Goal: Check status: Check status

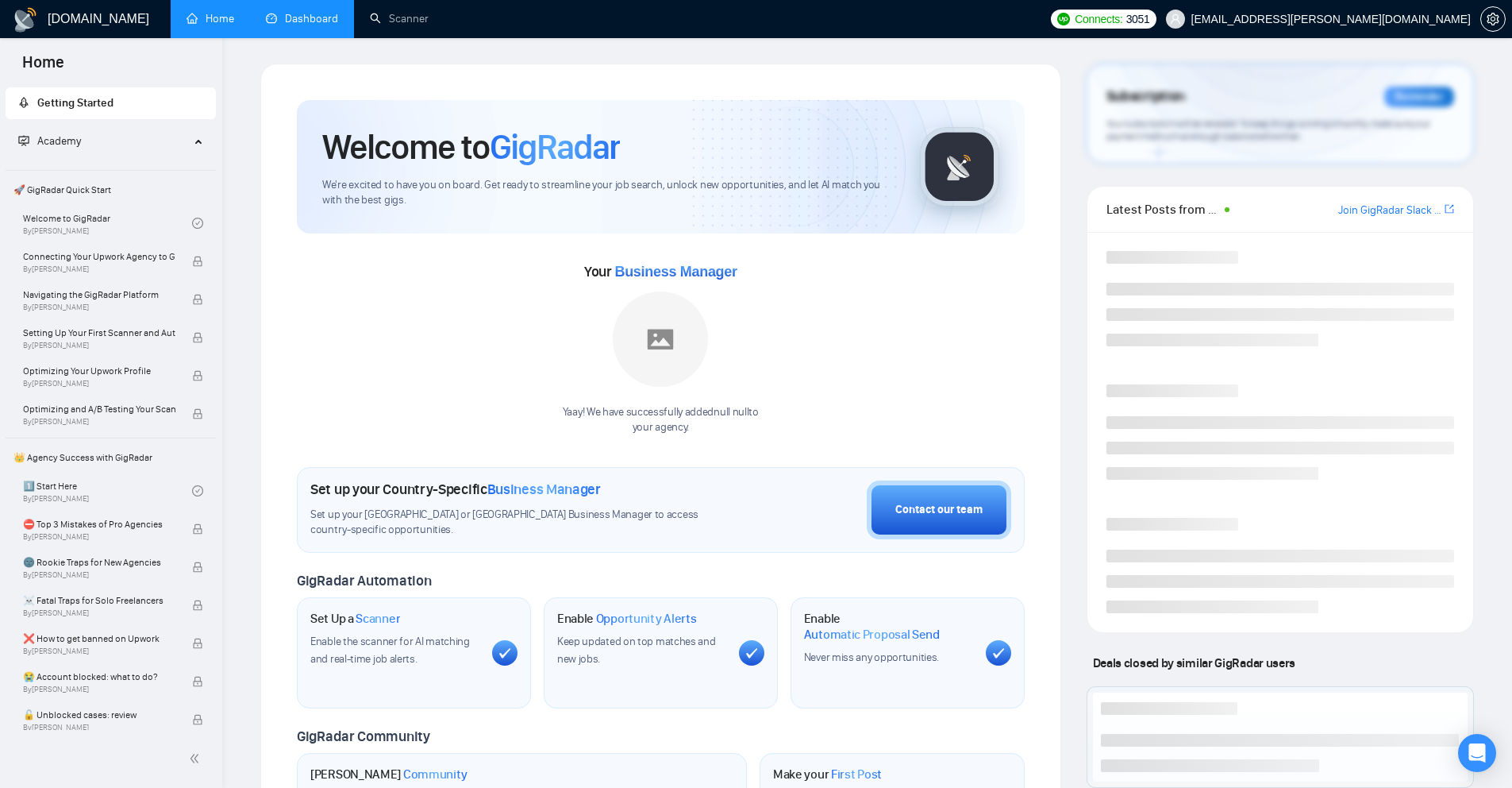
click at [278, 21] on link "Dashboard" at bounding box center [302, 18] width 72 height 13
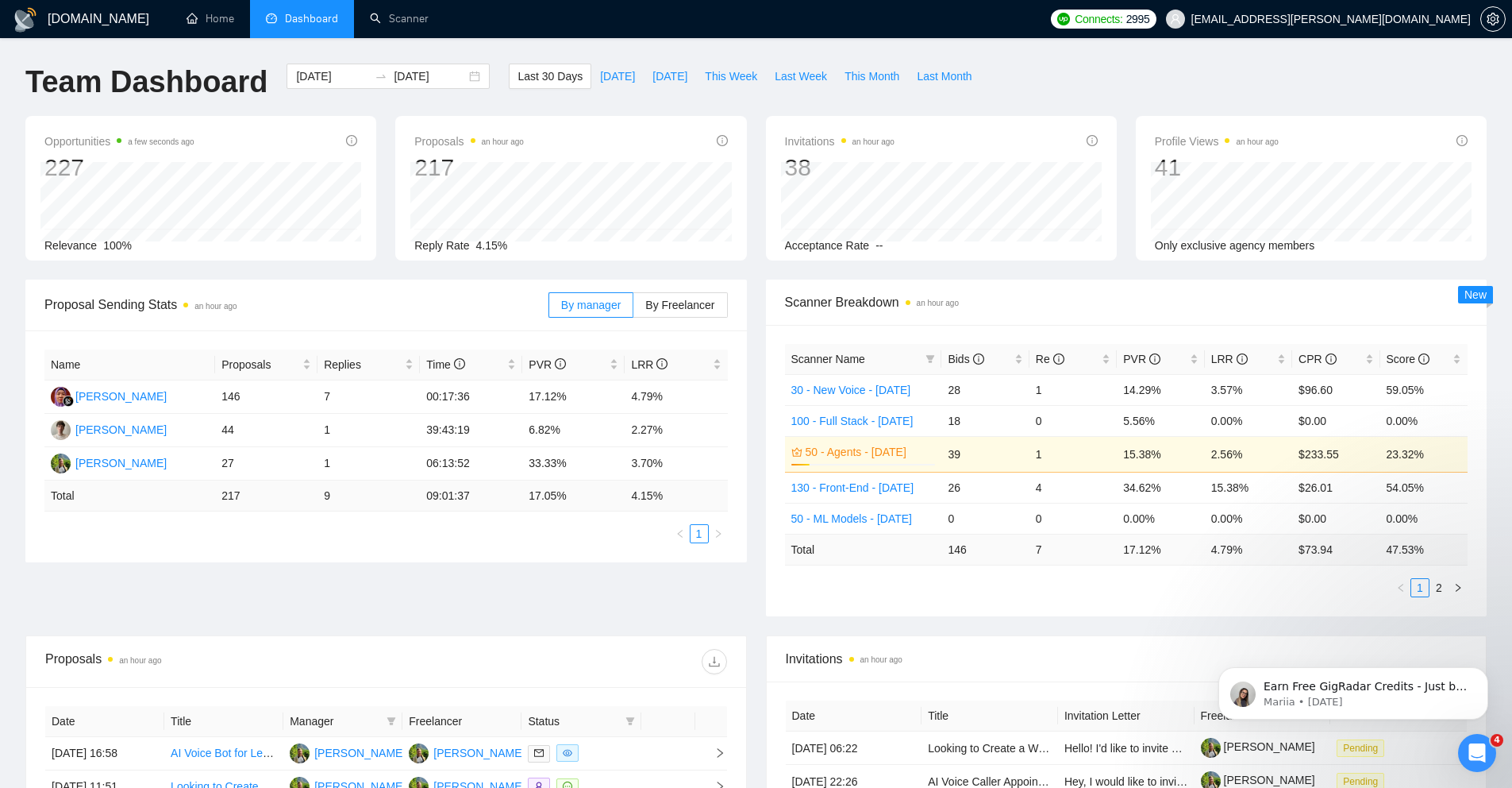
click at [961, 101] on div "Last 30 Days [DATE] [DATE] This Week Last Week This Month Last Month" at bounding box center [744, 89] width 490 height 52
click at [734, 76] on span "This Week" at bounding box center [731, 76] width 52 height 17
type input "[DATE]"
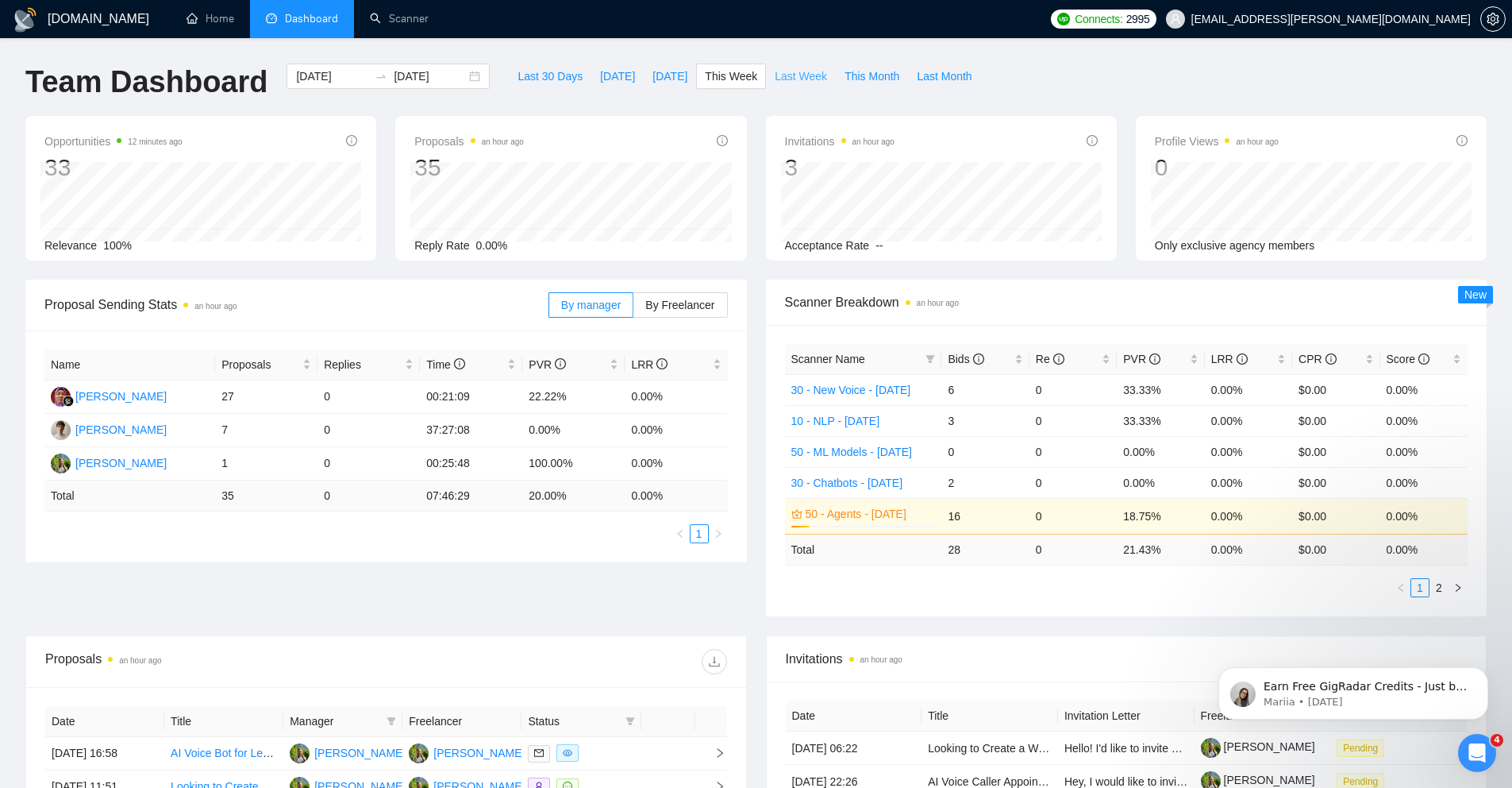
click at [785, 78] on span "Last Week" at bounding box center [800, 76] width 52 height 17
type input "[DATE]"
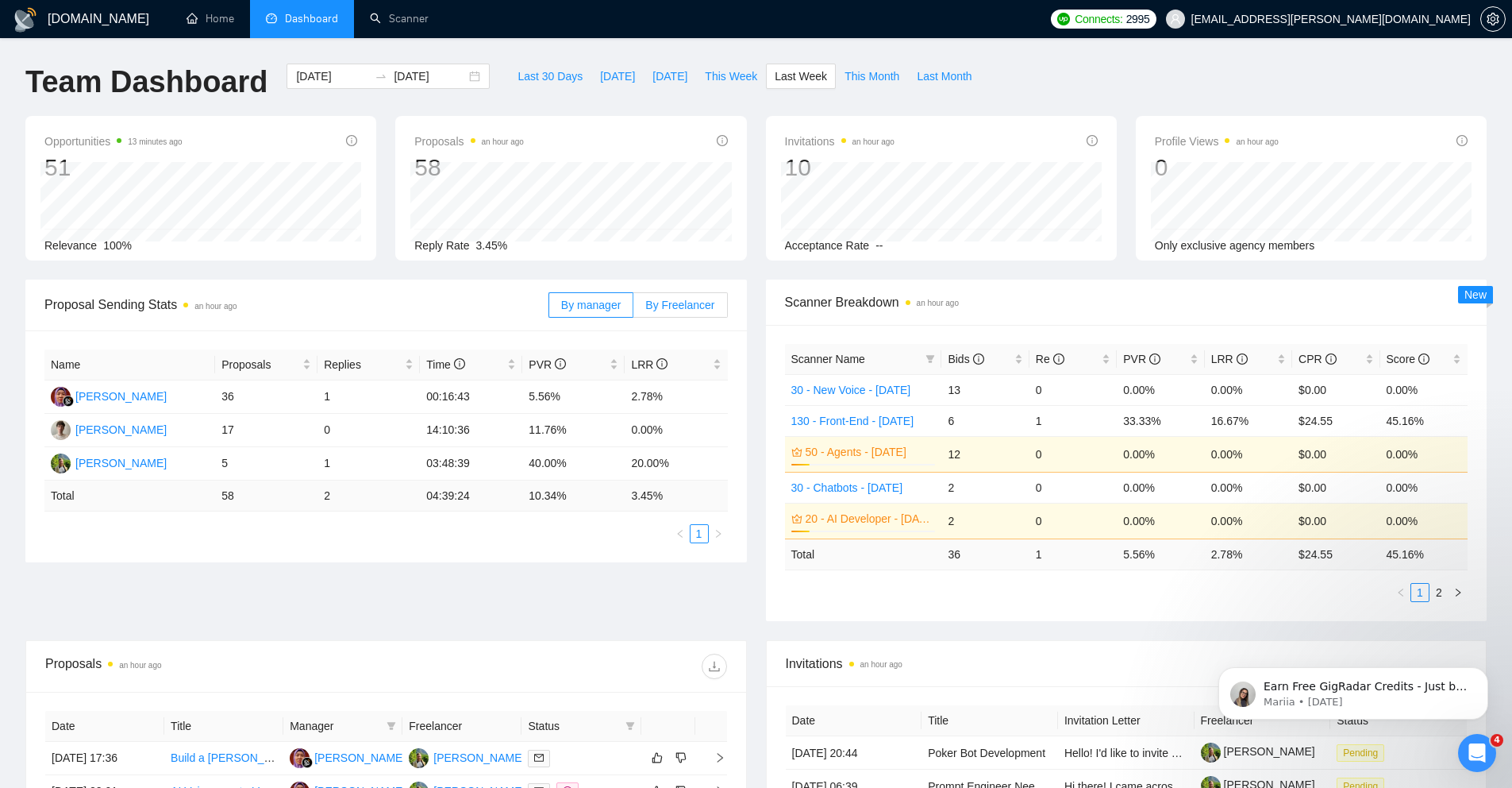
click at [658, 310] on span "By Freelancer" at bounding box center [680, 304] width 69 height 12
click at [633, 309] on input "By Freelancer" at bounding box center [633, 309] width 0 height 0
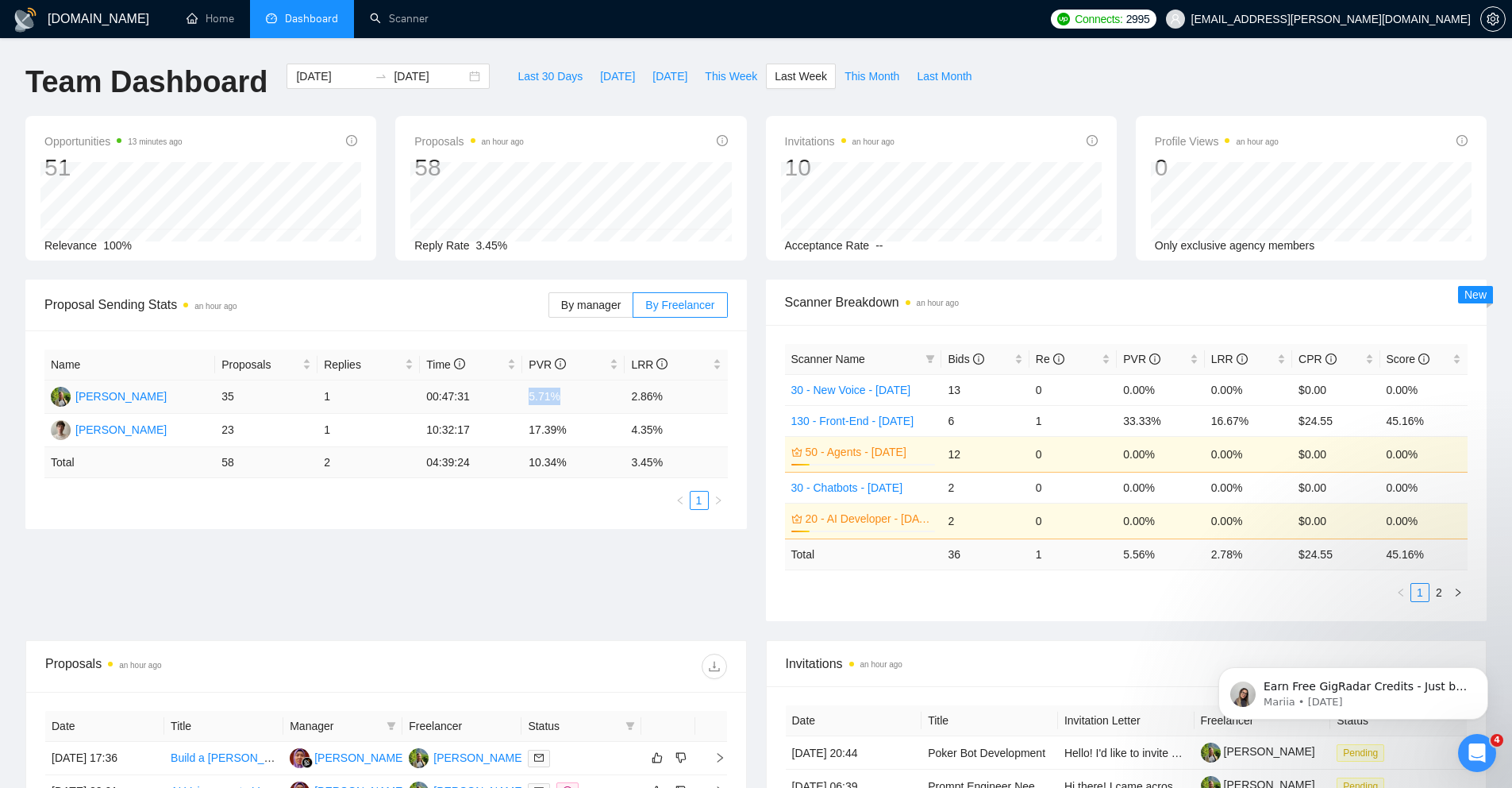
drag, startPoint x: 519, startPoint y: 394, endPoint x: 587, endPoint y: 401, distance: 68.4
click at [587, 401] on tr "[PERSON_NAME] 35 1 00:47:31 5.71% 2.86%" at bounding box center [386, 397] width 684 height 33
click at [587, 401] on td "5.71%" at bounding box center [574, 397] width 103 height 33
click at [861, 82] on span "This Month" at bounding box center [872, 76] width 55 height 17
type input "[DATE]"
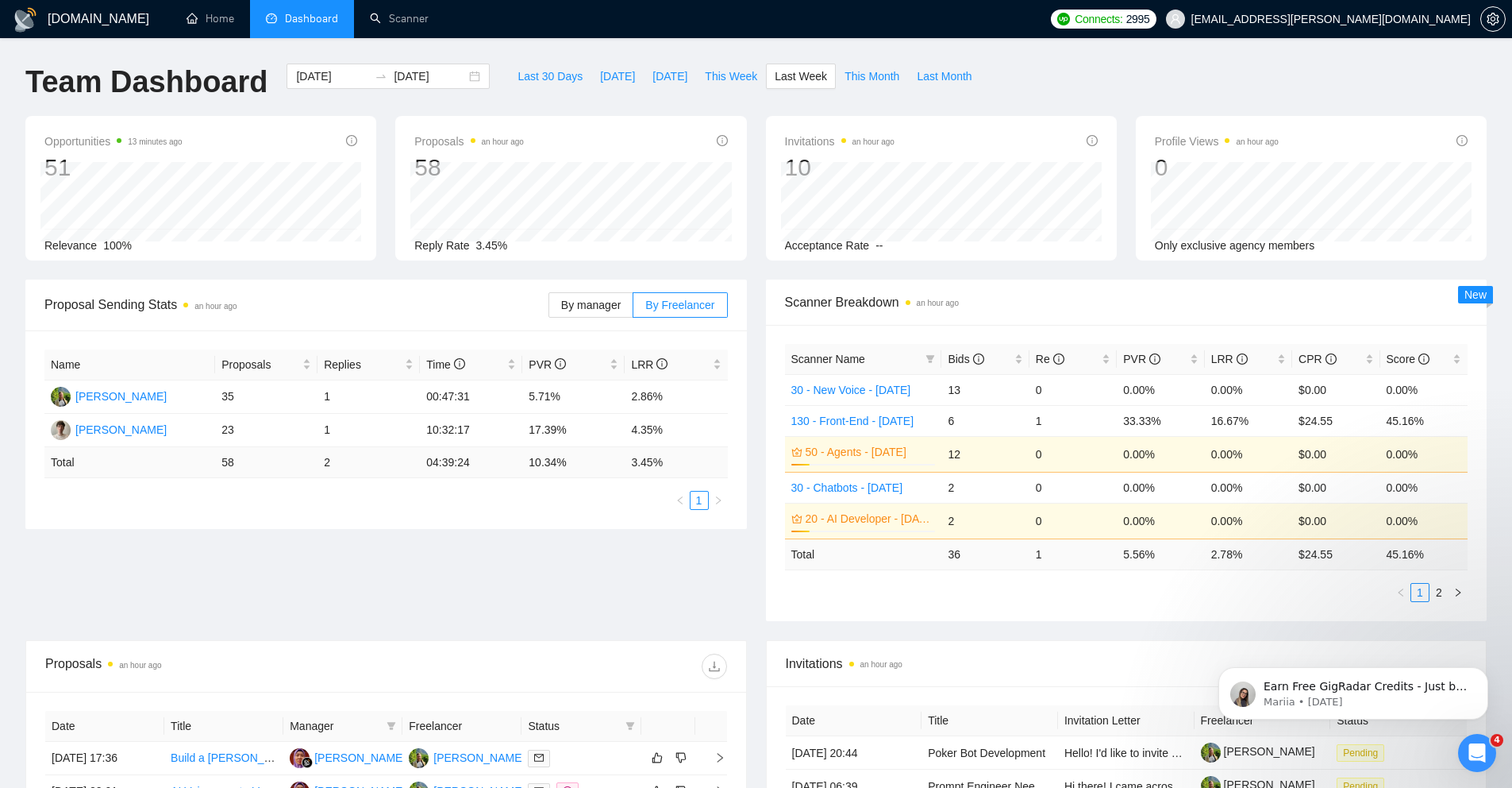
type input "[DATE]"
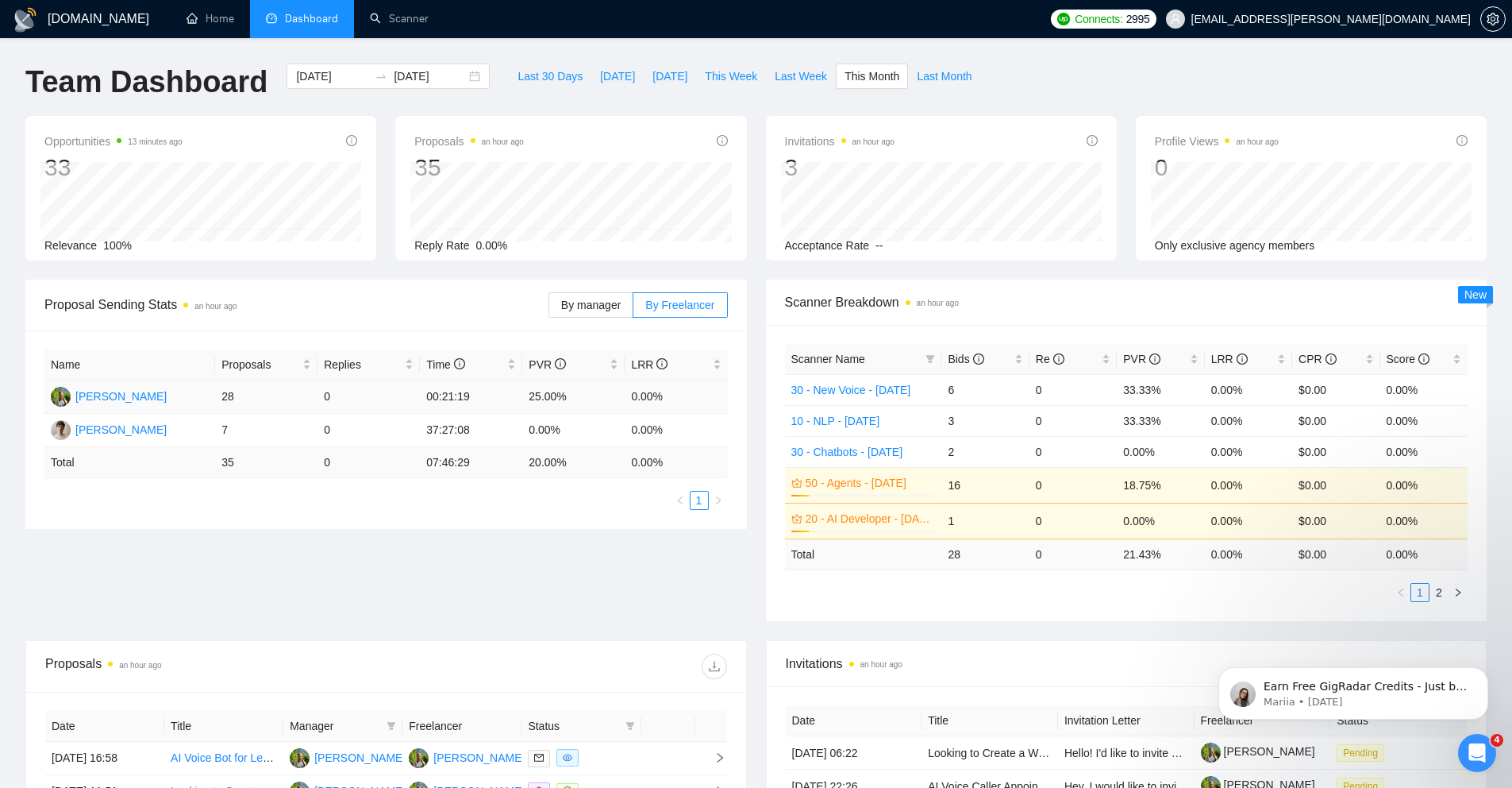
drag, startPoint x: 580, startPoint y: 405, endPoint x: 649, endPoint y: 391, distance: 70.4
click at [580, 405] on td "25.00%" at bounding box center [574, 397] width 103 height 33
